Goal: Navigation & Orientation: Go to known website

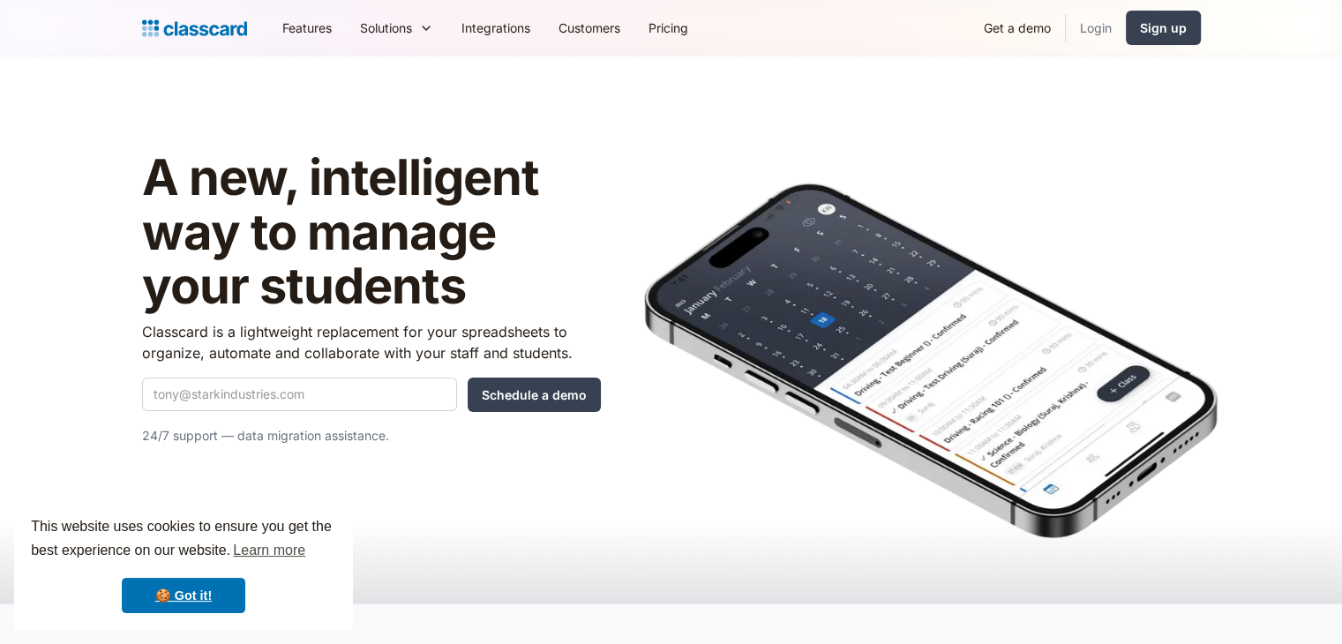
click at [1091, 29] on link "Login" at bounding box center [1096, 28] width 60 height 40
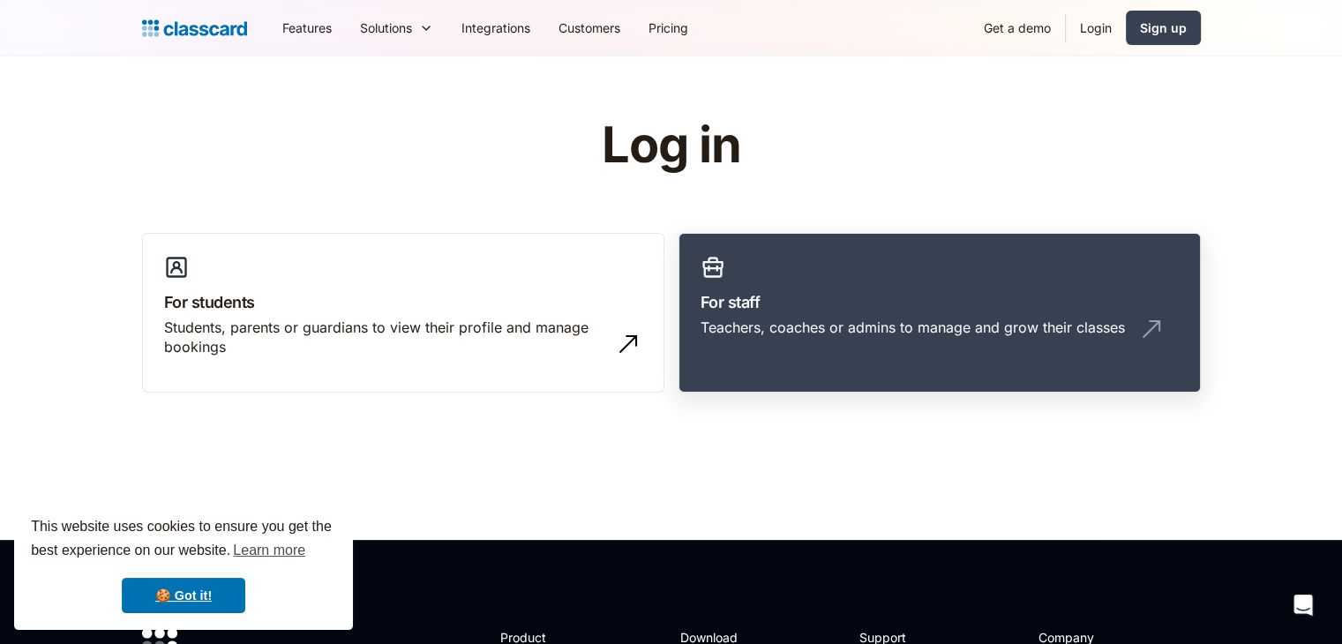
click at [904, 295] on h3 "For staff" at bounding box center [940, 302] width 478 height 24
